Goal: Check status: Check status

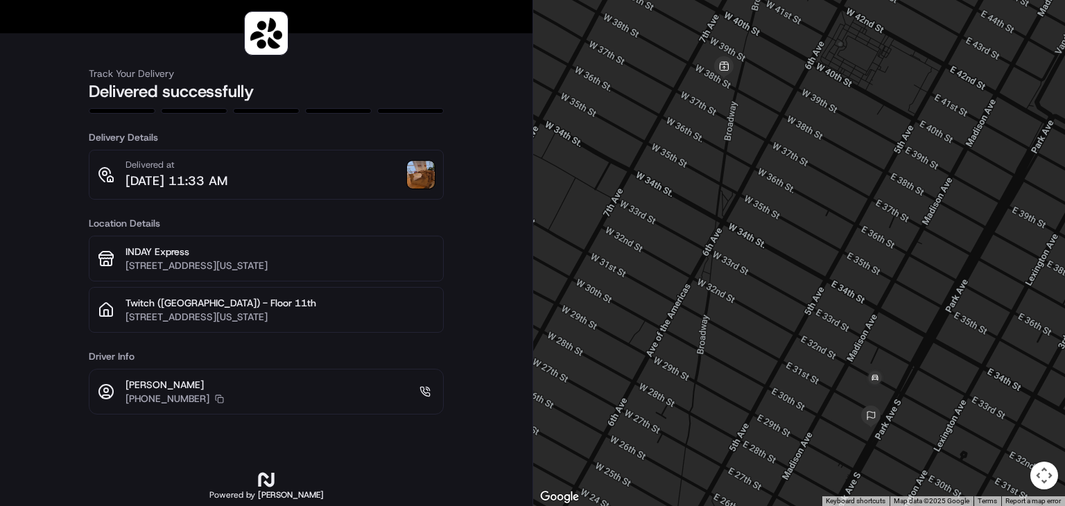
click at [418, 187] on img at bounding box center [421, 175] width 28 height 28
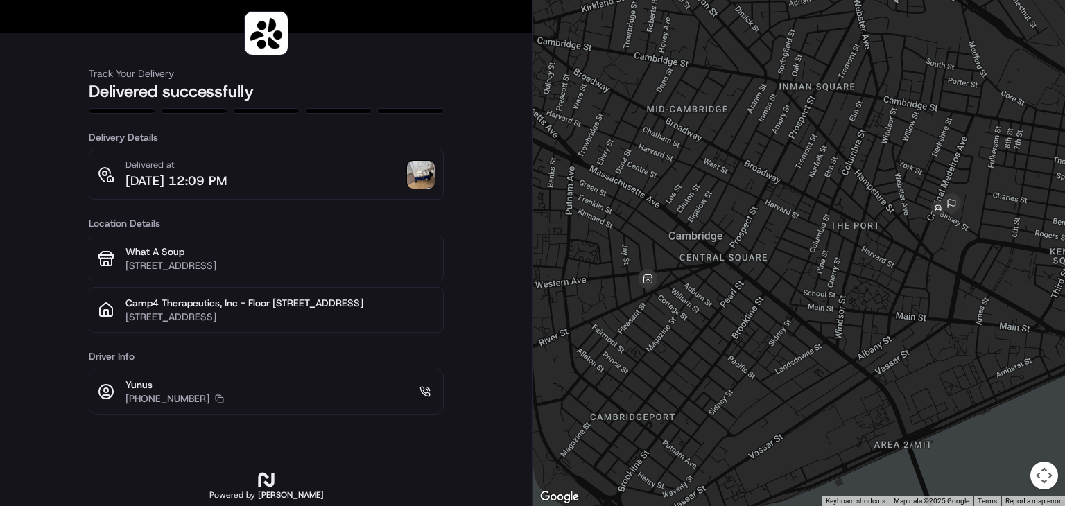
click at [416, 175] on img at bounding box center [421, 175] width 28 height 28
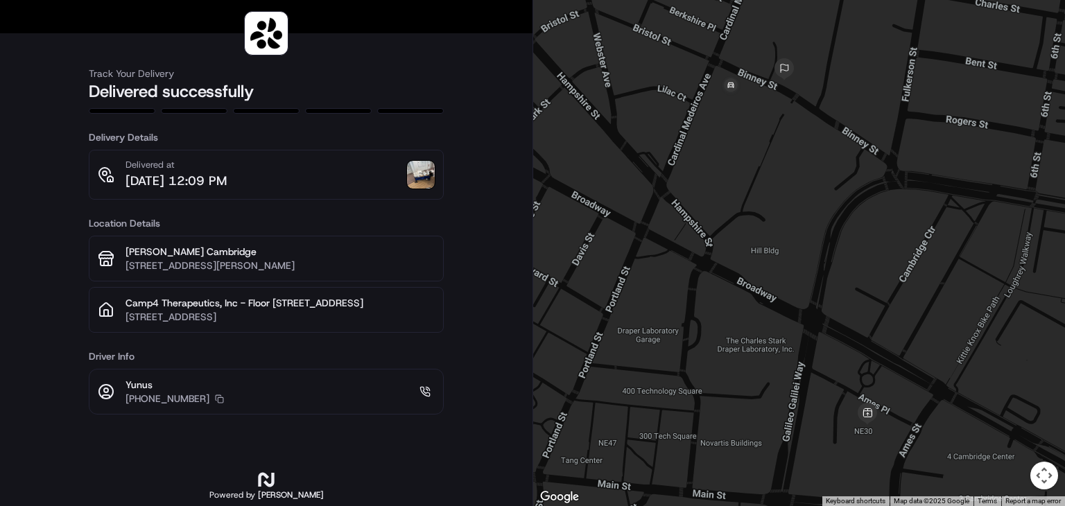
click at [420, 175] on img at bounding box center [421, 175] width 28 height 28
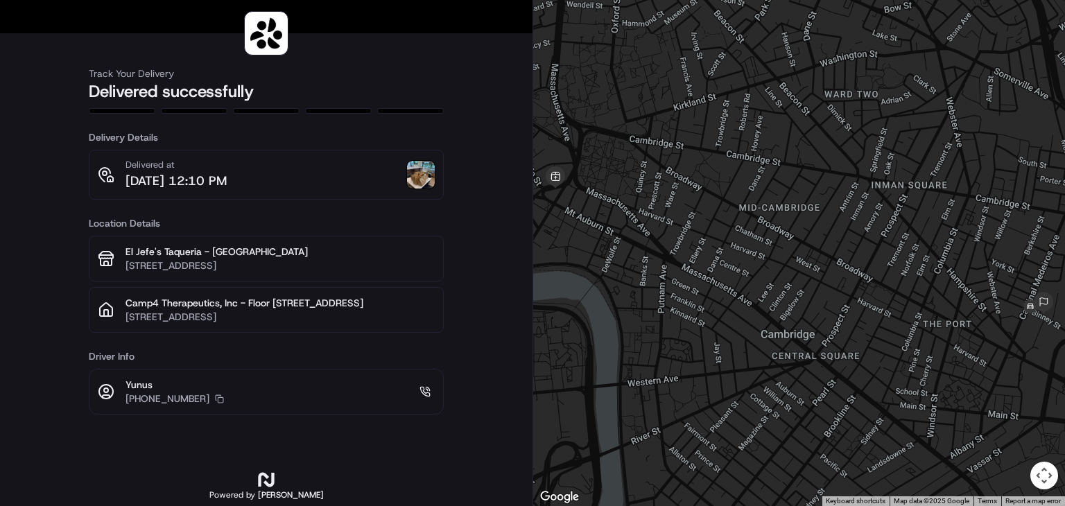
click at [417, 174] on img at bounding box center [421, 175] width 28 height 28
